Goal: Information Seeking & Learning: Learn about a topic

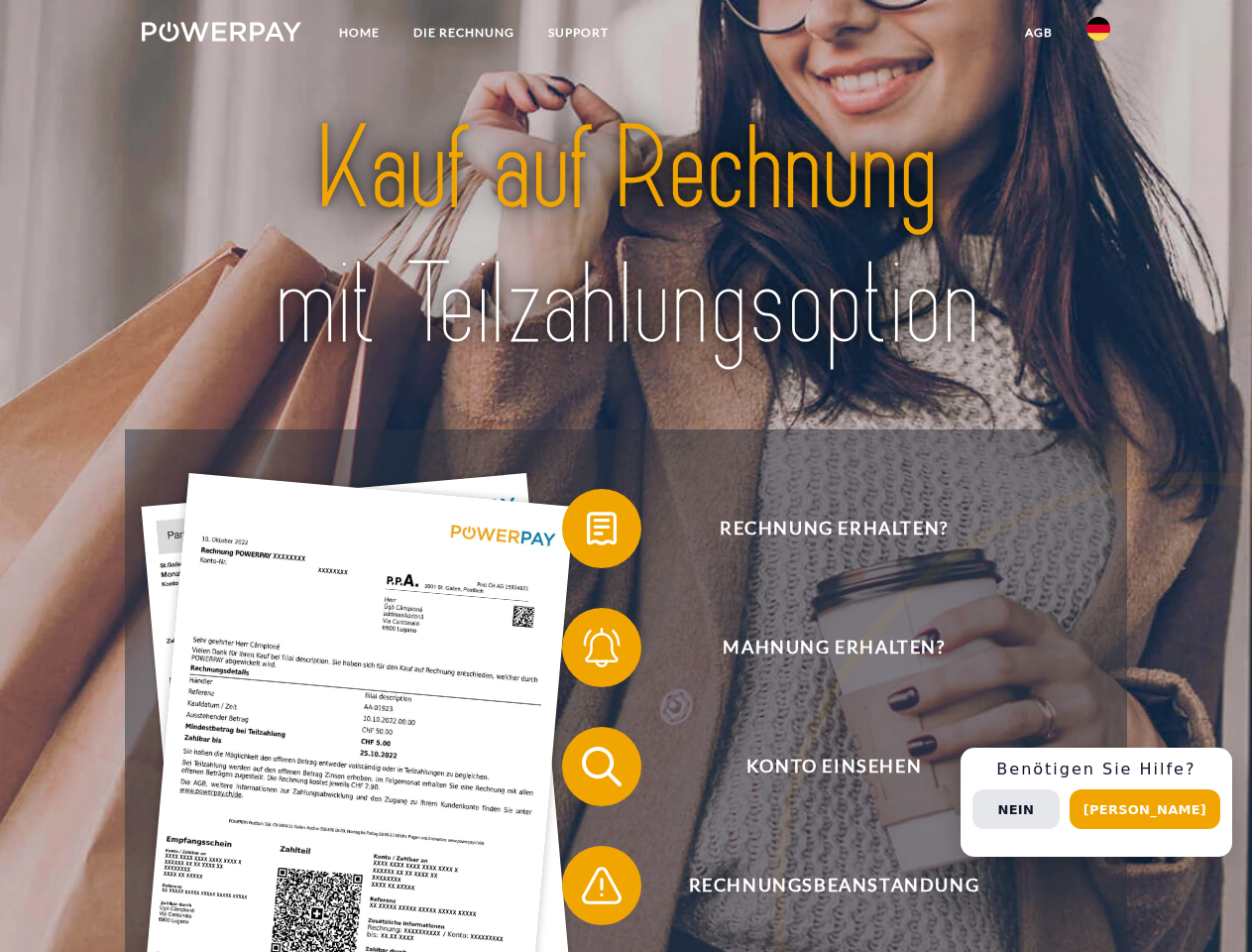
click at [221, 35] on img at bounding box center [222, 32] width 160 height 20
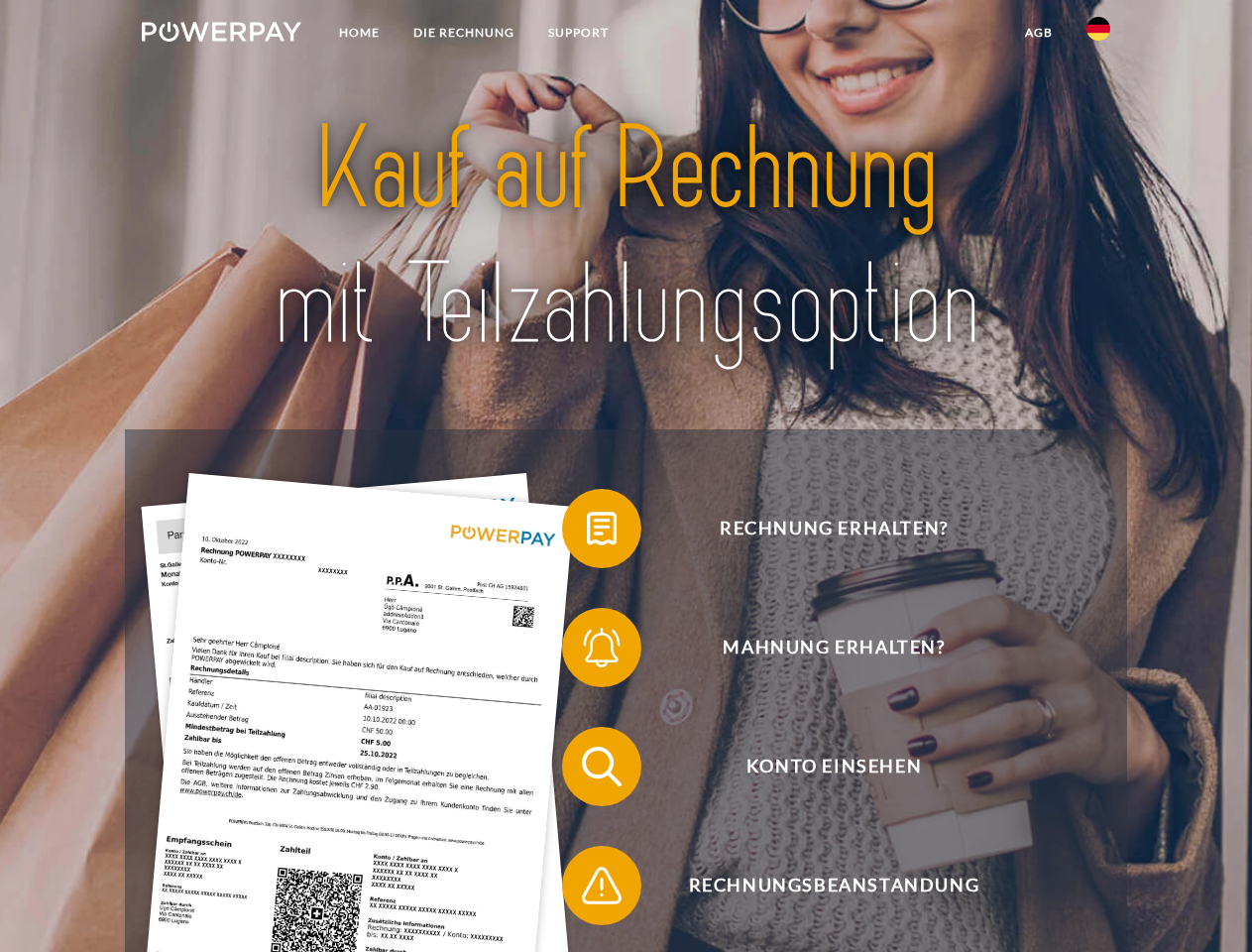
click at [1098, 35] on img at bounding box center [1098, 29] width 24 height 24
click at [1038, 33] on link "agb" at bounding box center [1039, 33] width 62 height 36
click at [587, 533] on span at bounding box center [572, 529] width 99 height 99
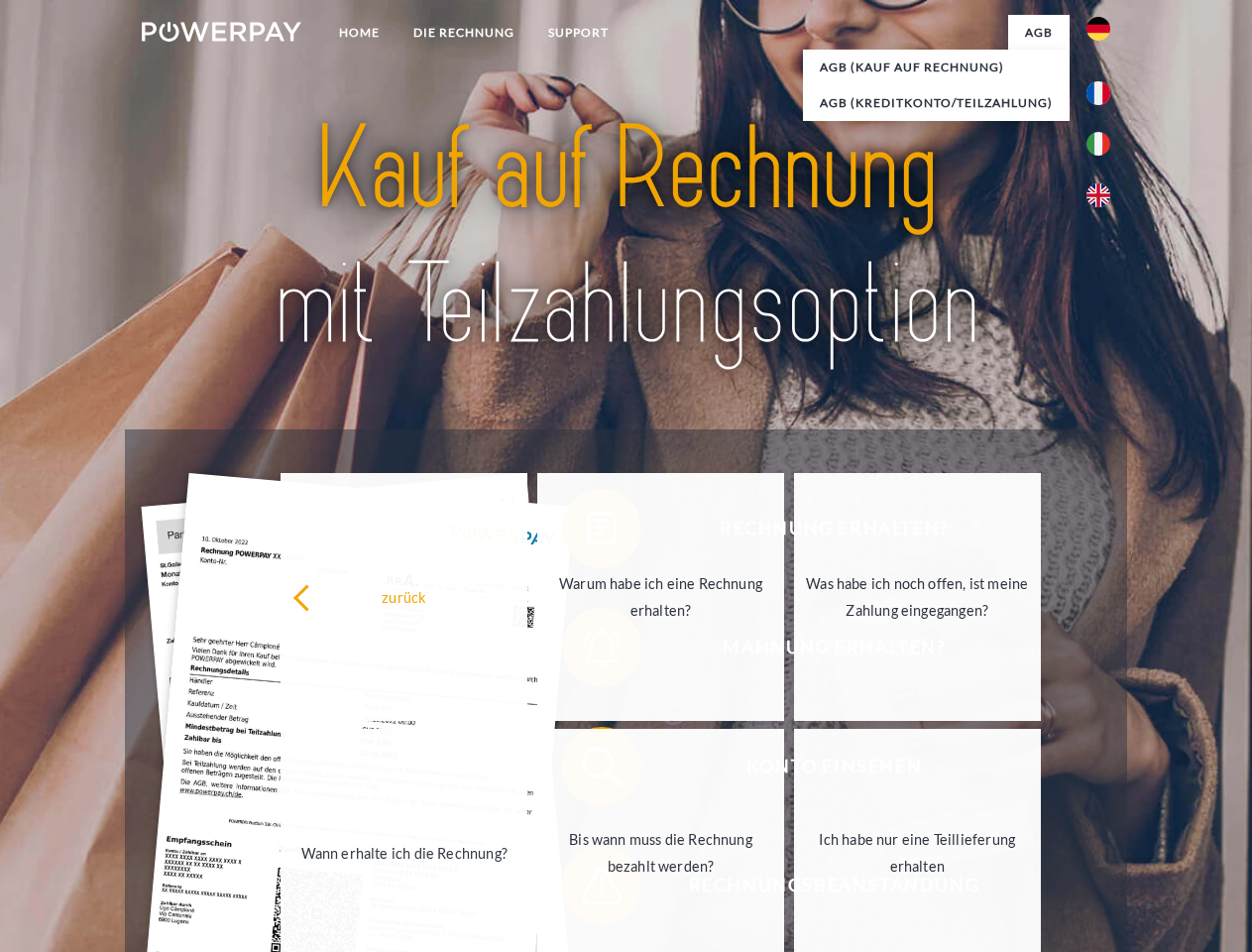
click at [587, 651] on div "Rechnung erhalten? Mahnung erhalten? Konto einsehen" at bounding box center [626, 826] width 1002 height 793
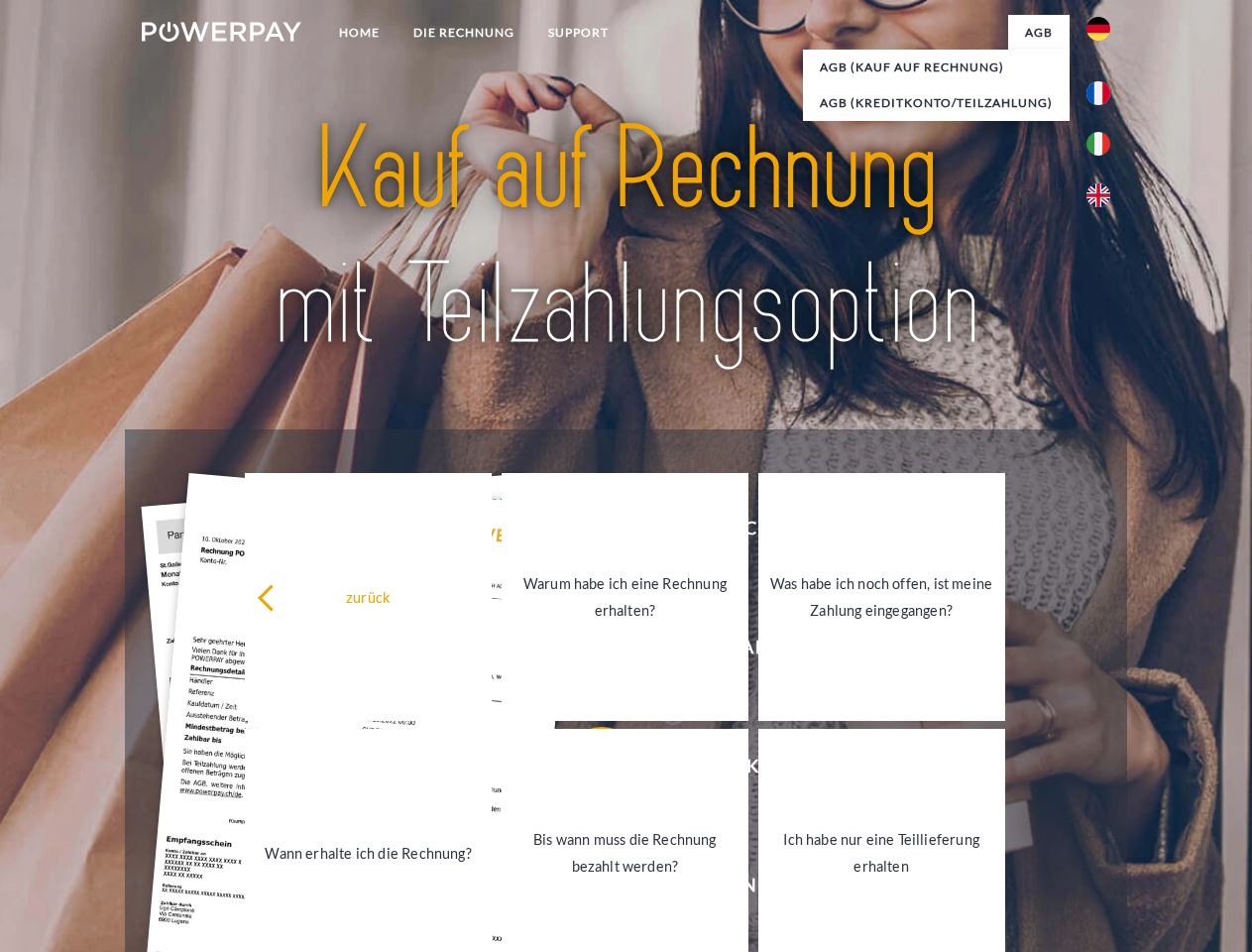
click at [587, 770] on link "Bis wann muss die Rechnung bezahlt werden?" at bounding box center [625, 852] width 246 height 247
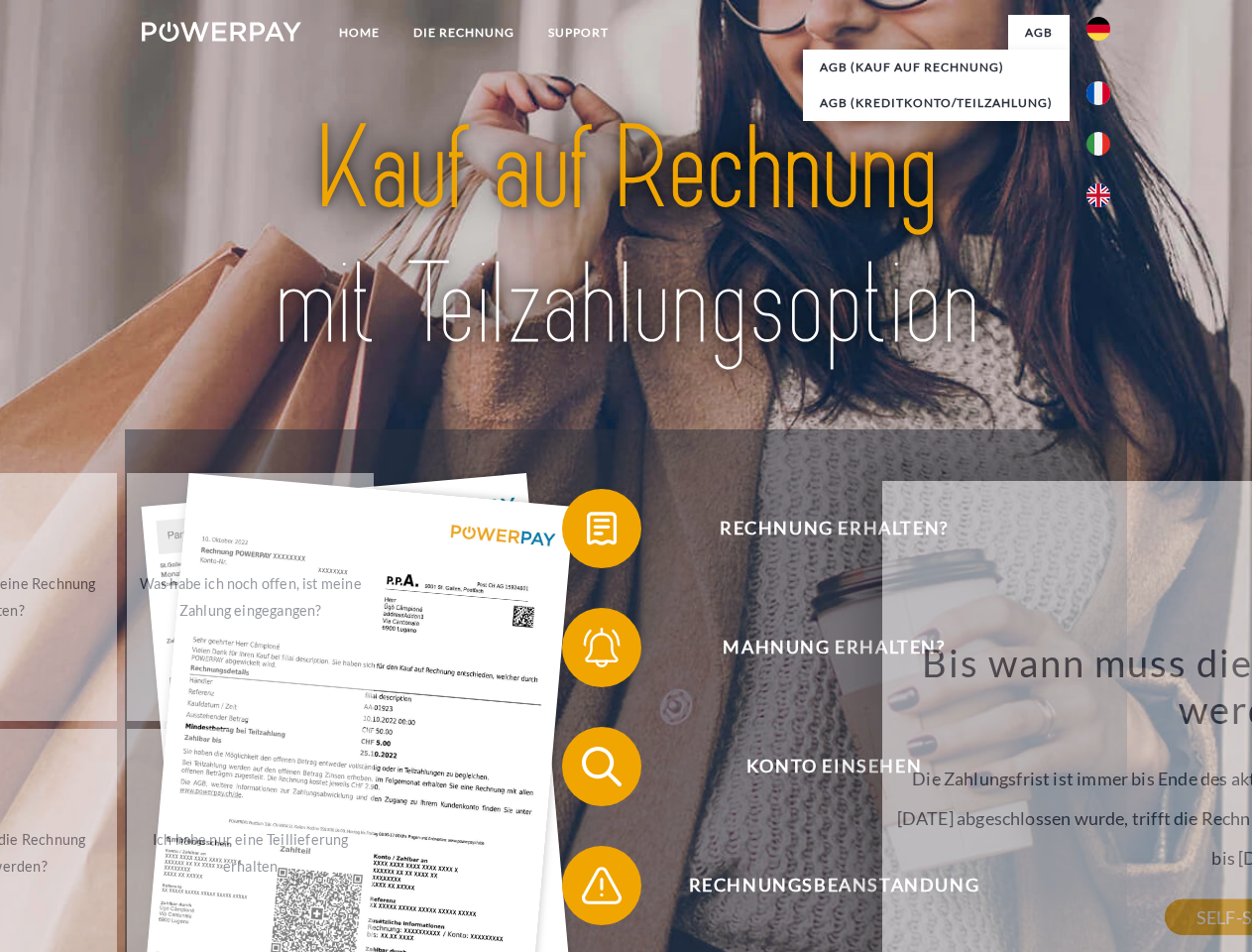
click at [587, 889] on div "Rechnung erhalten? Mahnung erhalten? Konto einsehen" at bounding box center [626, 826] width 1002 height 793
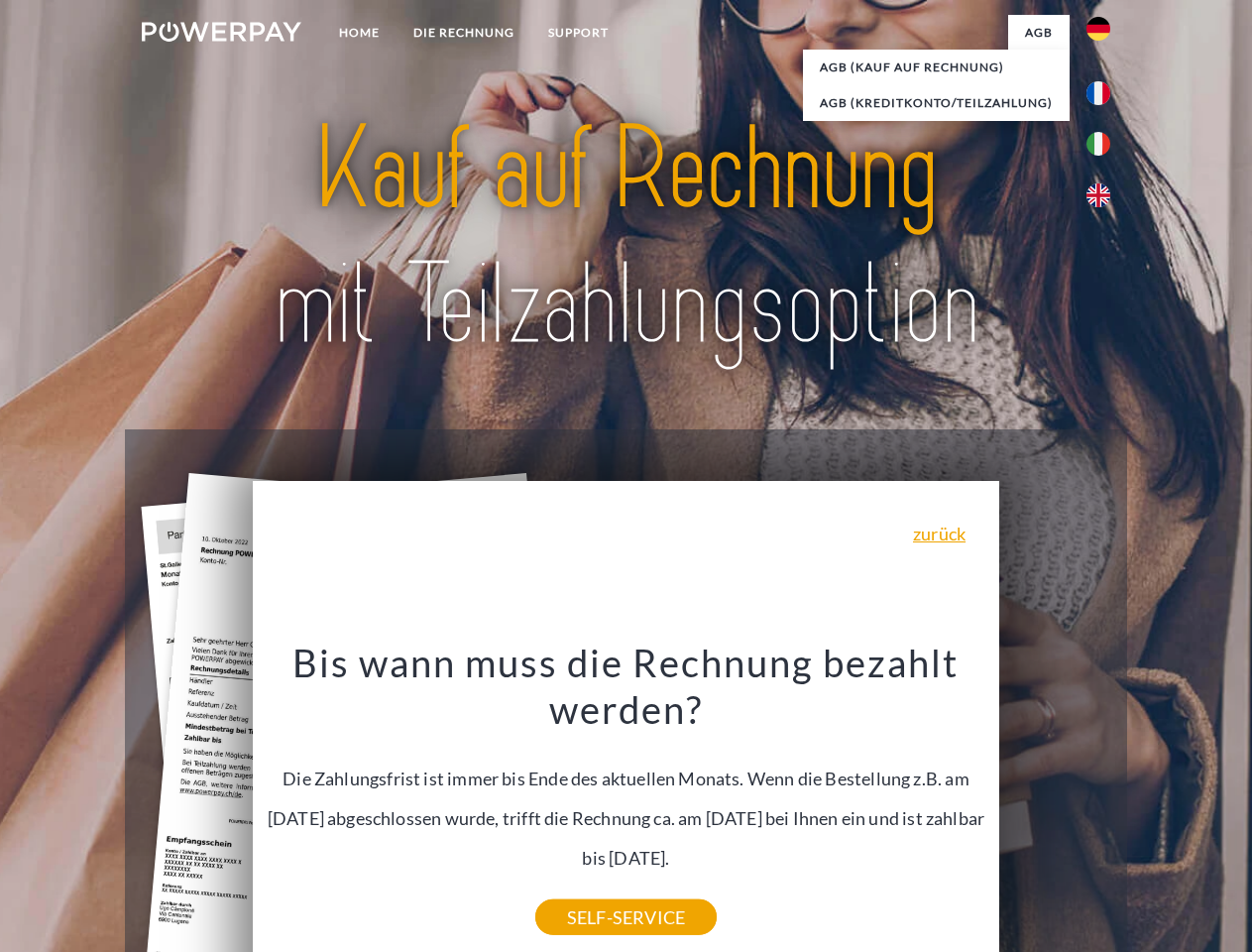
click at [1103, 802] on div "Rechnung erhalten? Mahnung erhalten? Konto einsehen" at bounding box center [626, 826] width 1002 height 793
click at [1055, 806] on span "Konto einsehen" at bounding box center [834, 766] width 486 height 79
click at [1152, 809] on header "Home DIE RECHNUNG SUPPORT" at bounding box center [626, 685] width 1252 height 1369
